Goal: Information Seeking & Learning: Learn about a topic

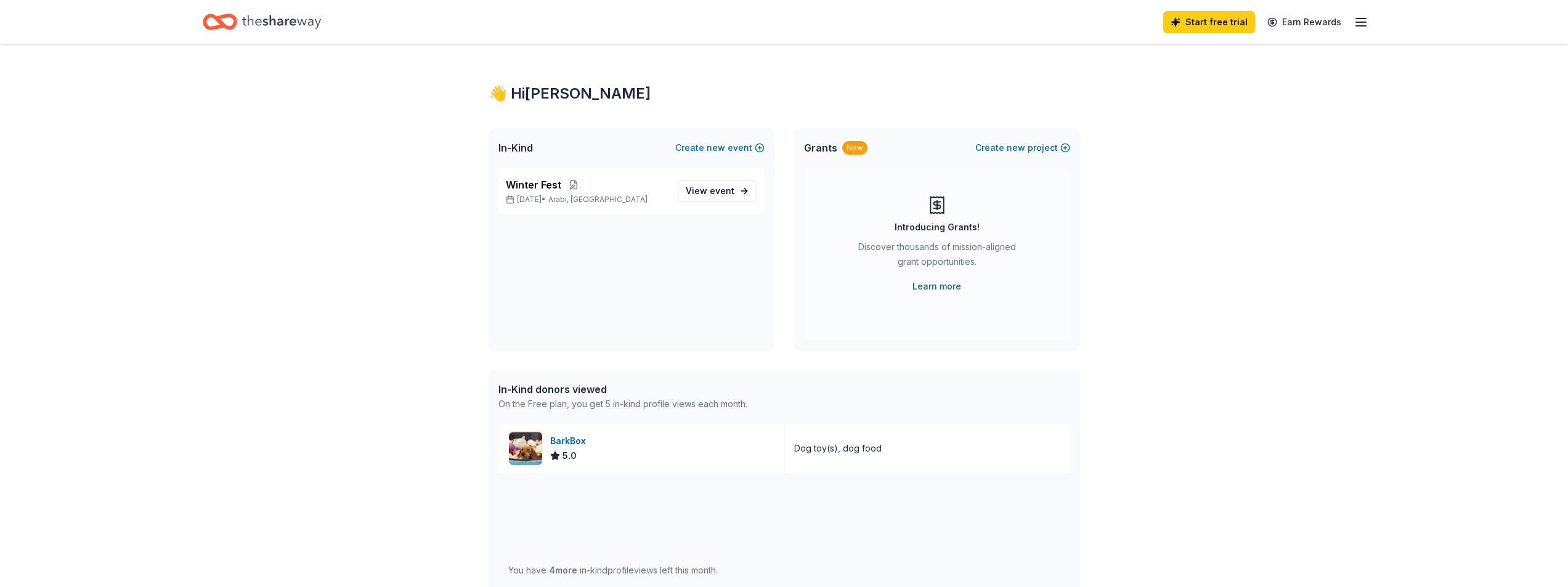
click at [1367, 20] on icon "button" at bounding box center [1361, 22] width 15 height 15
click at [1204, 133] on link "Pricing" at bounding box center [1209, 134] width 32 height 12
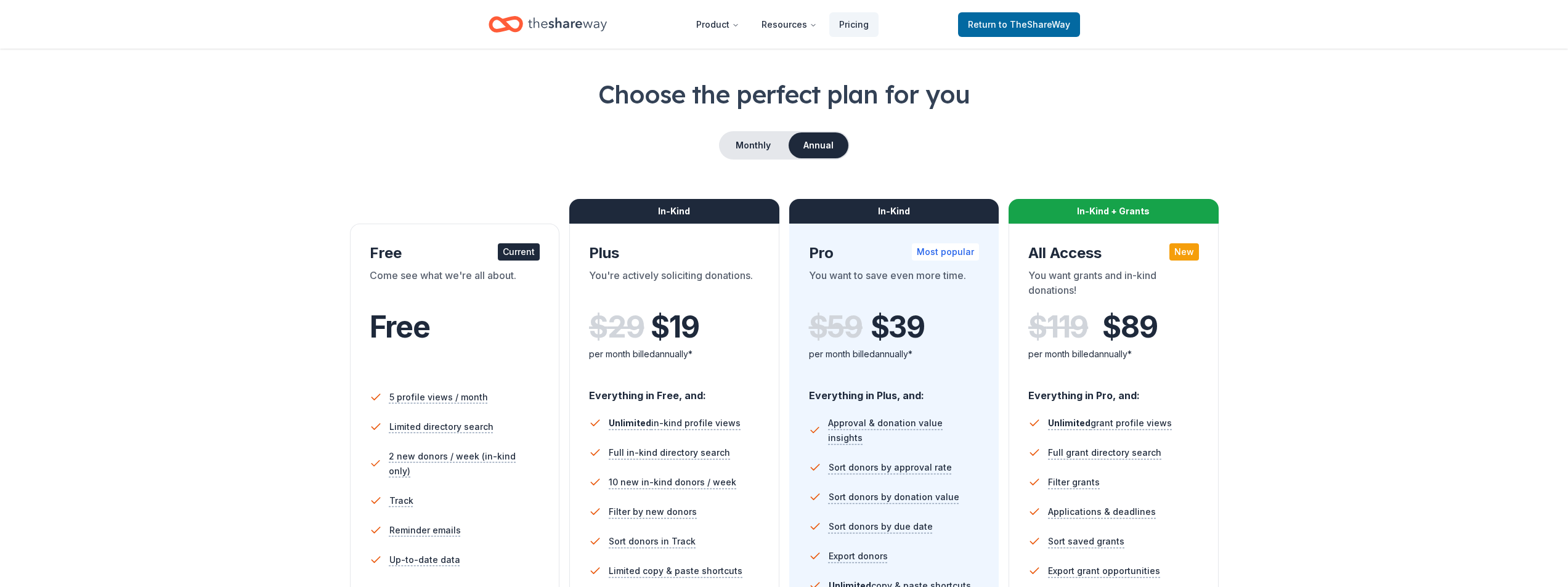
scroll to position [61, 0]
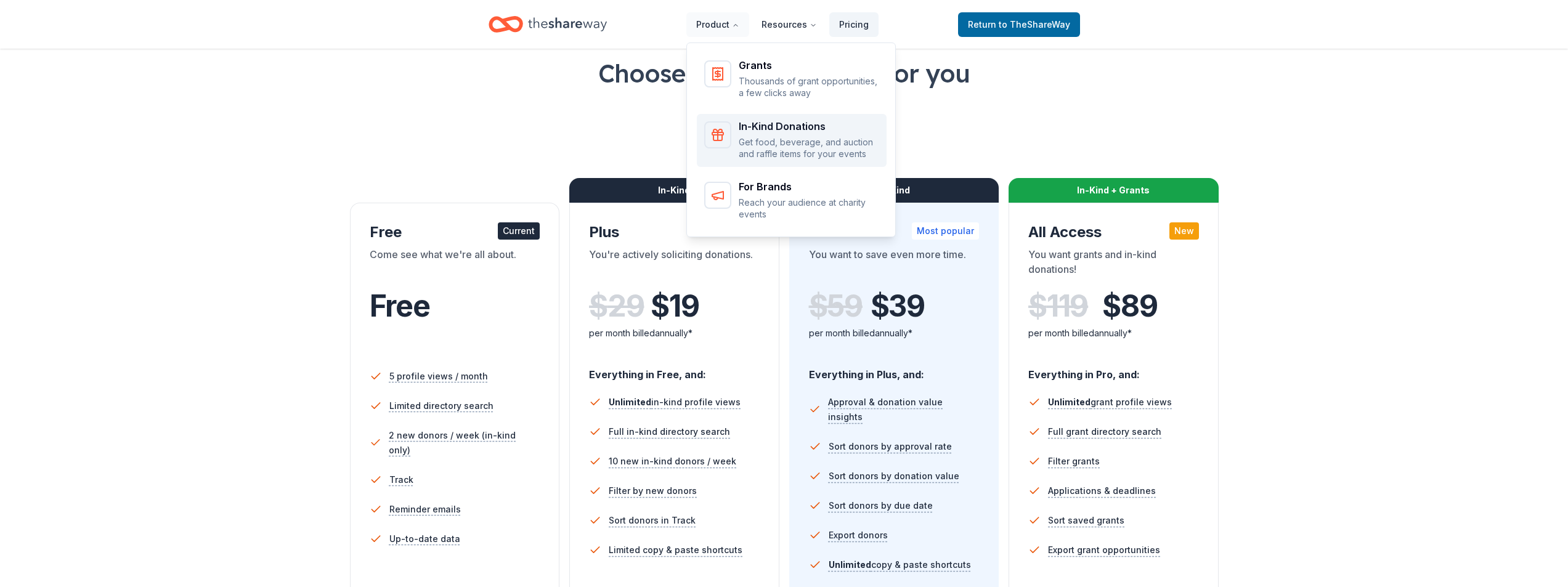
click at [786, 147] on p "Get food, beverage, and auction and raffle items for your events" at bounding box center [809, 148] width 141 height 24
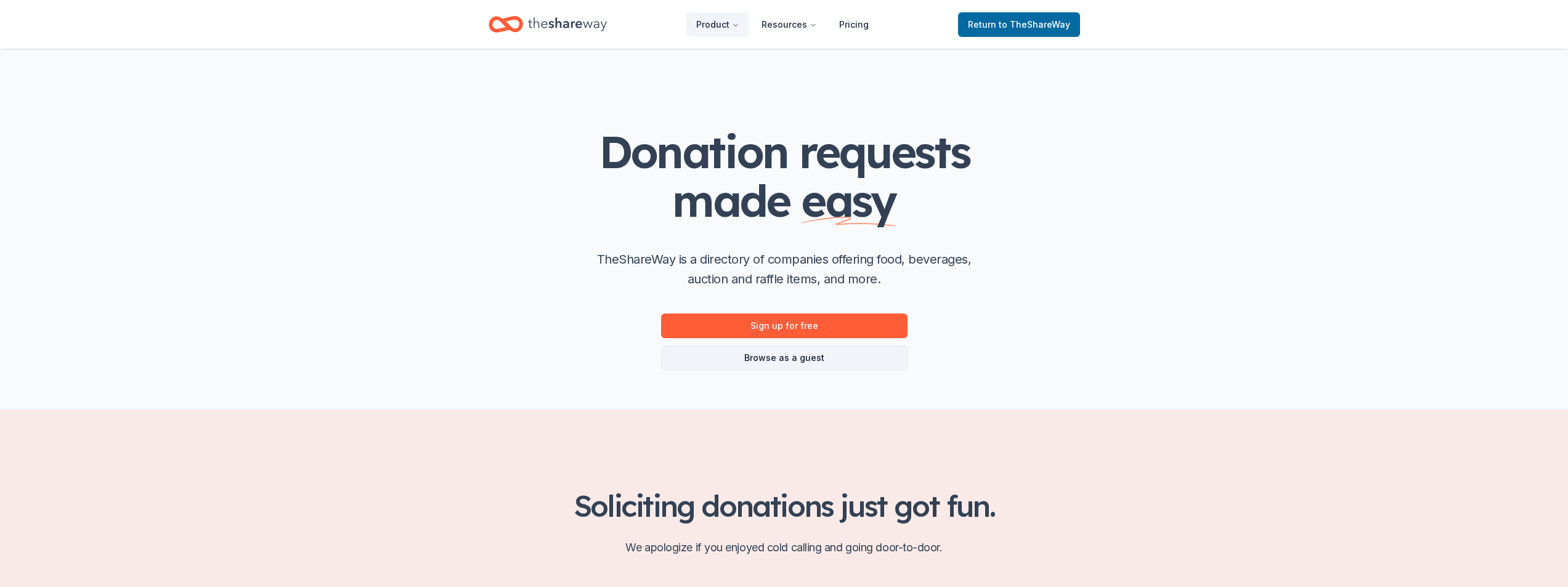
click at [809, 361] on link "Browse as a guest" at bounding box center [784, 357] width 247 height 25
click at [794, 352] on link "Browse as a guest" at bounding box center [784, 357] width 247 height 25
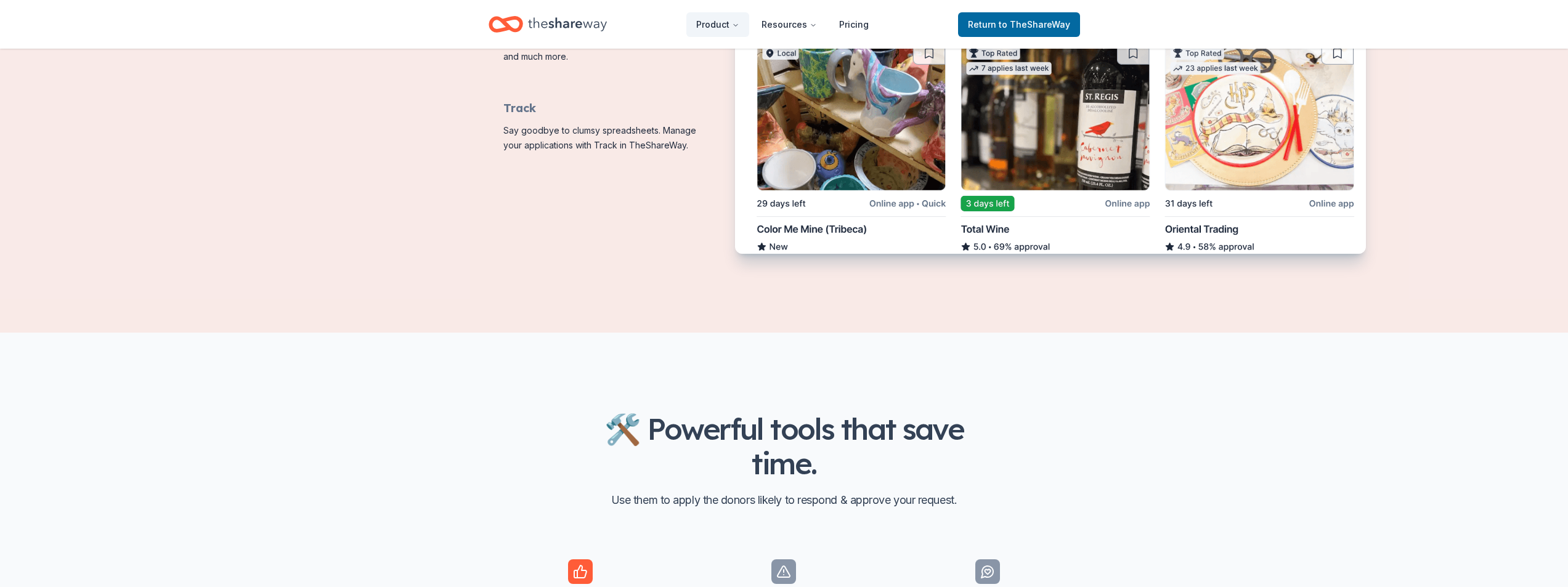
scroll to position [801, 0]
